Goal: Transaction & Acquisition: Purchase product/service

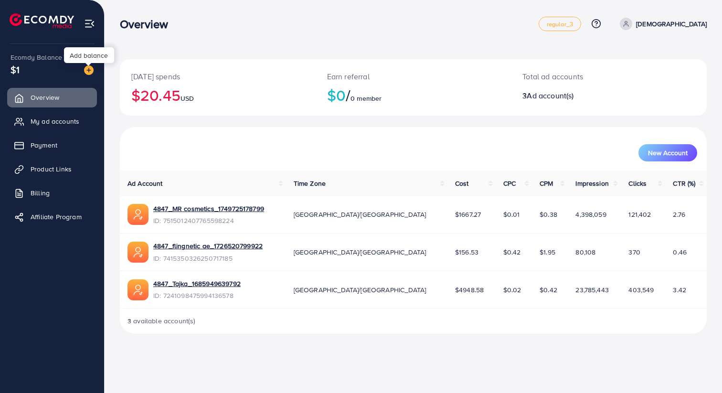
click at [90, 74] on img at bounding box center [89, 70] width 10 height 10
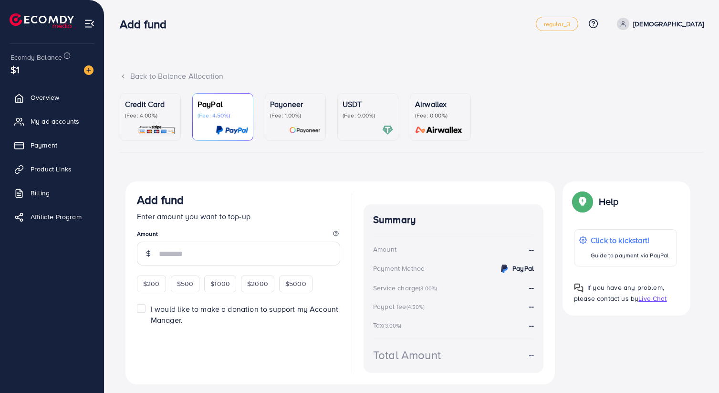
click at [161, 127] on img at bounding box center [157, 130] width 38 height 11
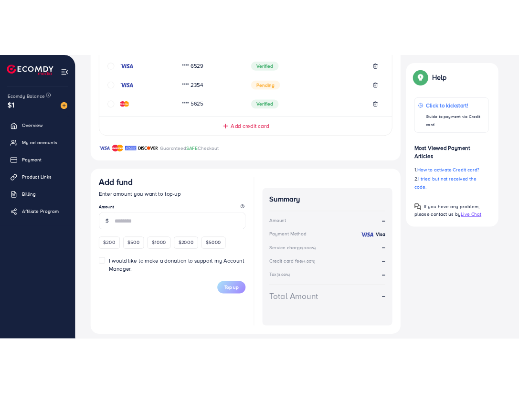
scroll to position [301, 0]
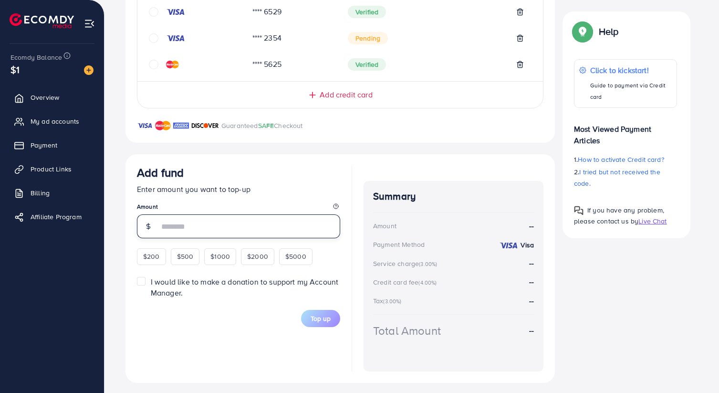
click at [208, 232] on input "number" at bounding box center [249, 226] width 181 height 24
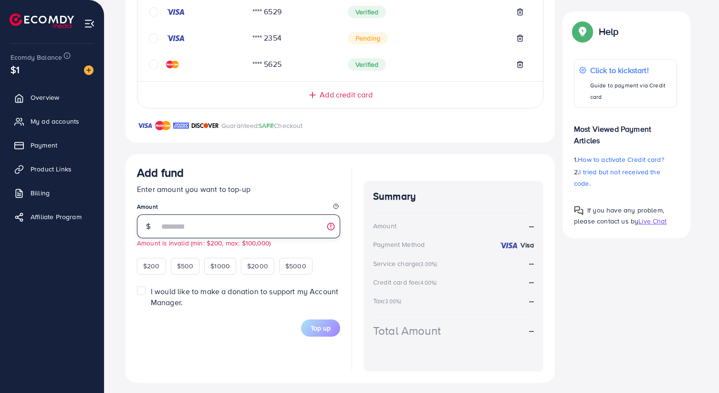
type input "*"
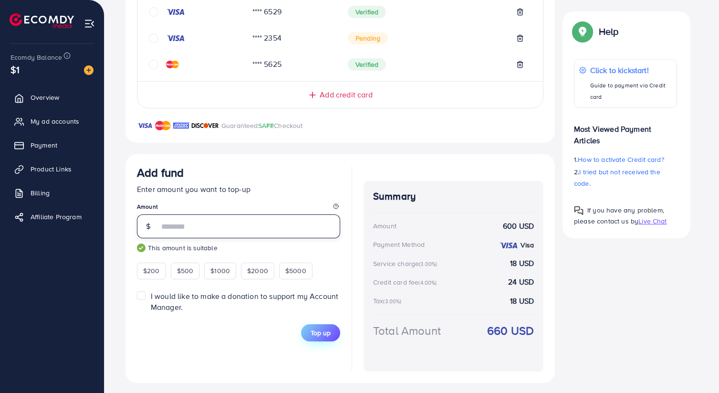
type input "***"
click at [327, 332] on span "Top up" at bounding box center [321, 333] width 20 height 10
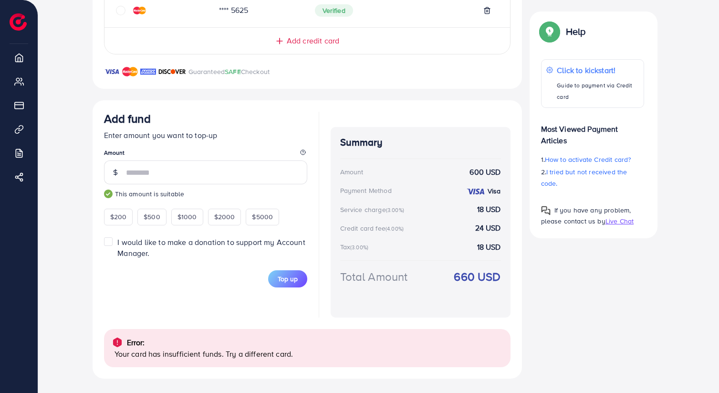
scroll to position [355, 0]
click at [297, 278] on span "Top up" at bounding box center [288, 278] width 20 height 10
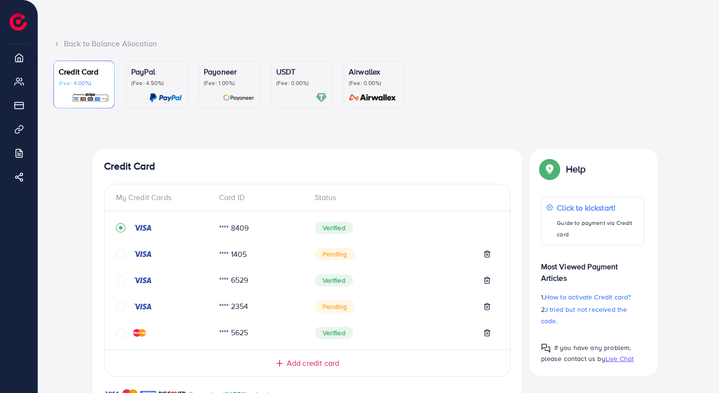
scroll to position [0, 0]
